Goal: Complete application form

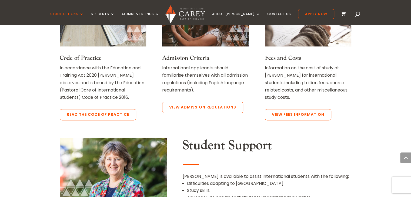
scroll to position [466, 0]
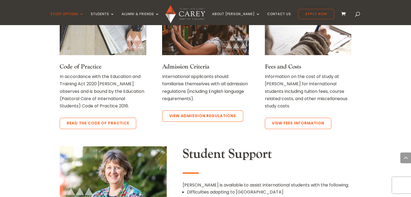
click at [303, 12] on link "Apply Now" at bounding box center [316, 14] width 36 height 10
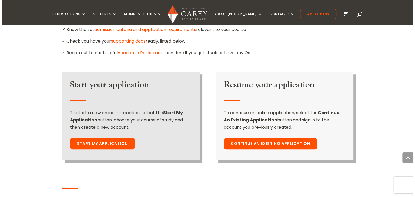
scroll to position [380, 0]
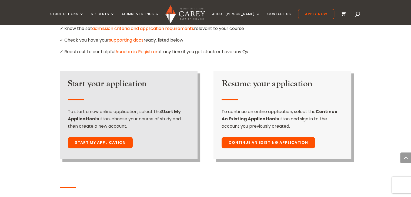
click at [122, 137] on link "Start My Application" at bounding box center [100, 142] width 65 height 11
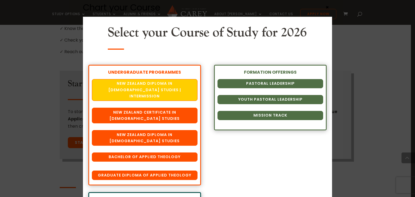
scroll to position [17, 0]
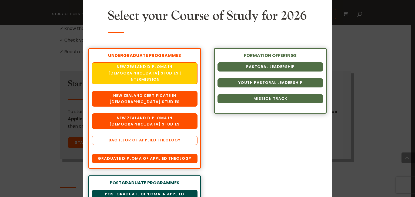
click at [178, 145] on link "Bachelor of Applied Theology" at bounding box center [145, 140] width 106 height 9
